Goal: Transaction & Acquisition: Download file/media

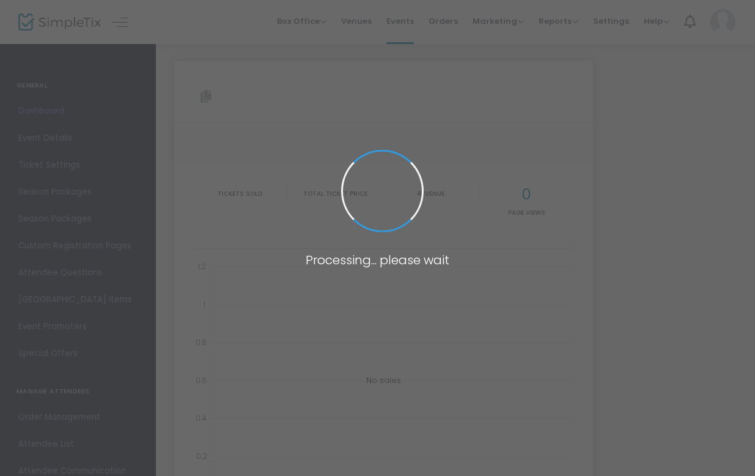
type input "[URL][DOMAIN_NAME]"
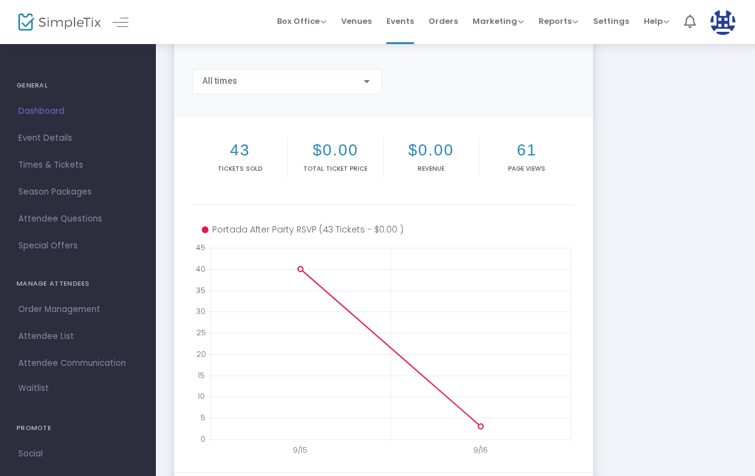
scroll to position [122, 0]
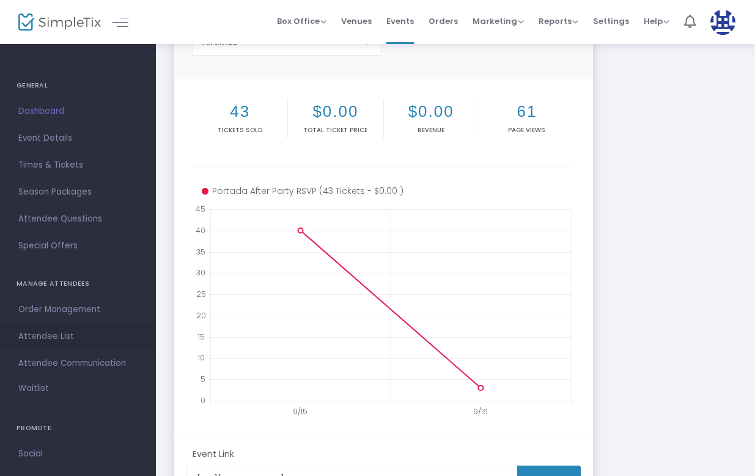
click at [54, 333] on span "Attendee List" at bounding box center [77, 336] width 119 height 16
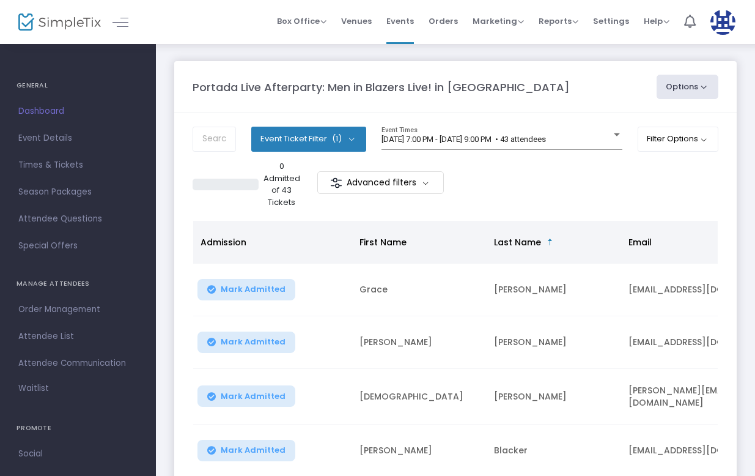
click at [701, 89] on button "Options" at bounding box center [688, 87] width 62 height 24
click at [665, 117] on li "Export List" at bounding box center [654, 124] width 113 height 24
radio input "false"
radio input "true"
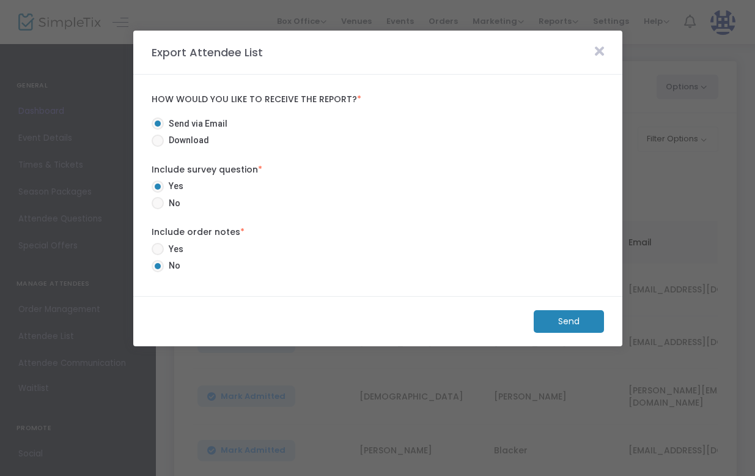
click at [196, 139] on span "Download" at bounding box center [186, 140] width 45 height 13
click at [158, 147] on input "Download" at bounding box center [157, 147] width 1 height 1
radio input "true"
click at [584, 319] on m-button "Download" at bounding box center [558, 321] width 91 height 23
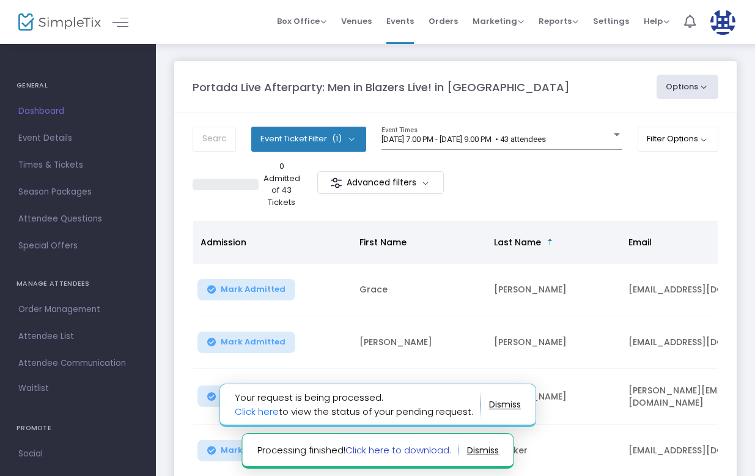
click at [422, 450] on link "Click here to download." at bounding box center [398, 449] width 106 height 13
